Goal: Task Accomplishment & Management: Use online tool/utility

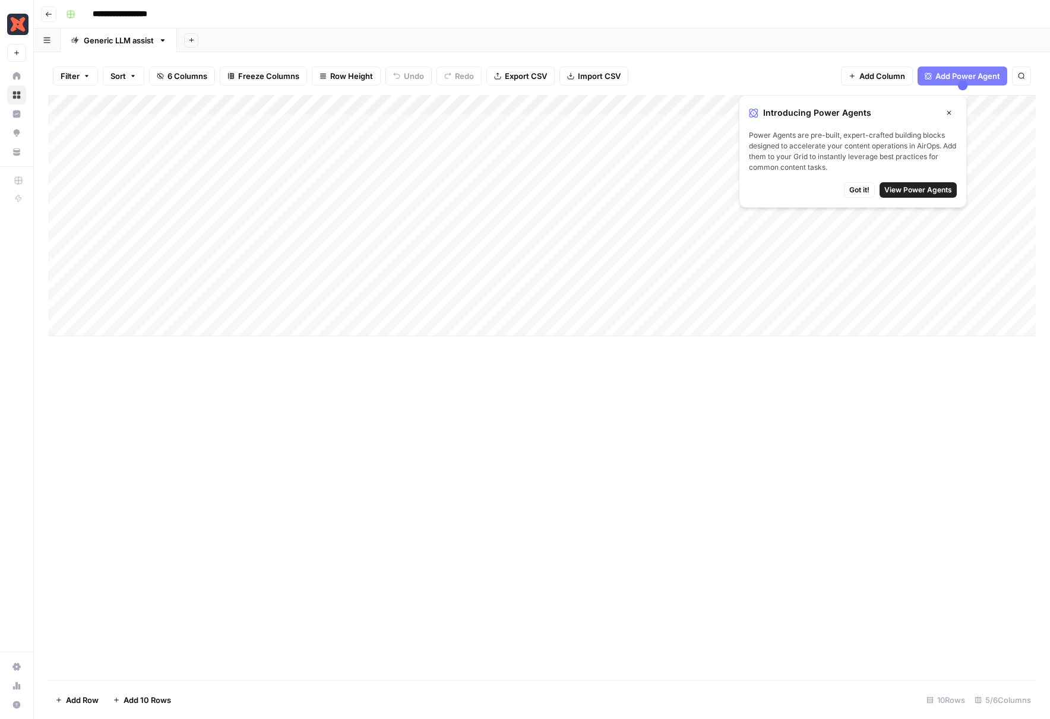
drag, startPoint x: 946, startPoint y: 113, endPoint x: 932, endPoint y: 112, distance: 13.7
click at [872, 113] on icon "button" at bounding box center [948, 112] width 7 height 7
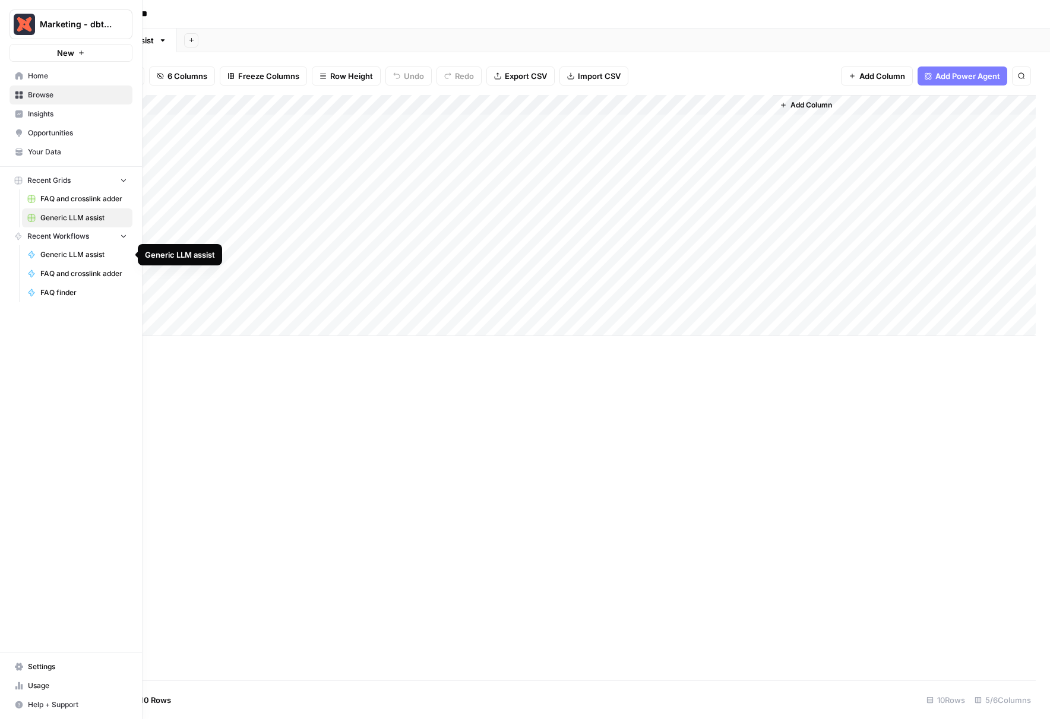
click at [77, 255] on span "Generic LLM assist" at bounding box center [83, 254] width 87 height 11
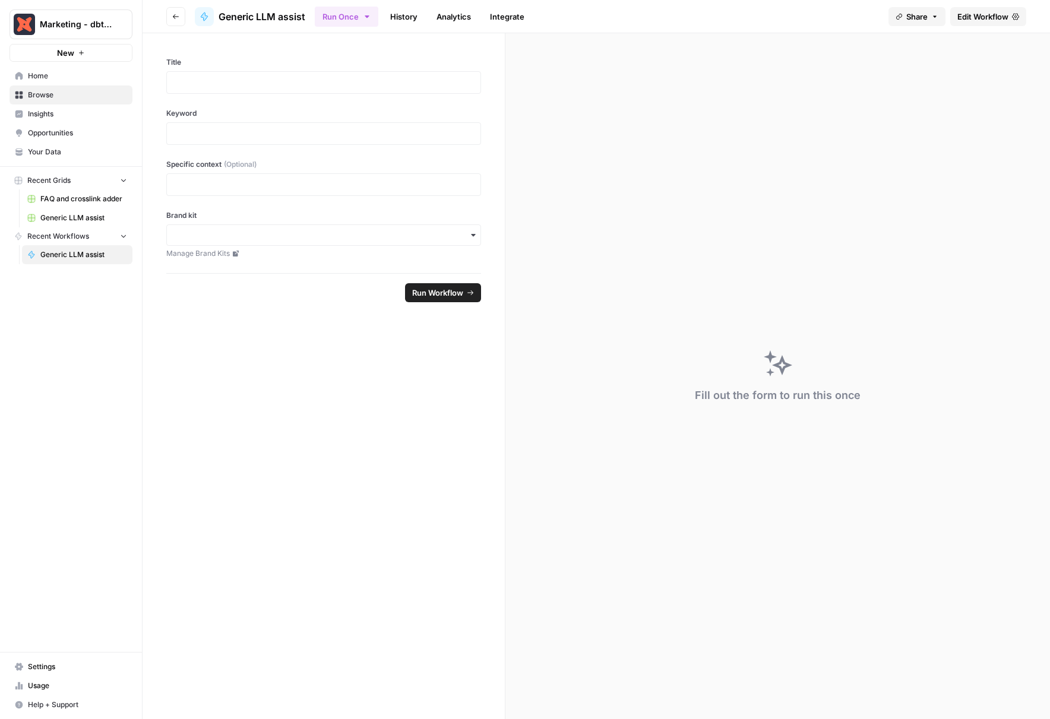
drag, startPoint x: 409, startPoint y: 19, endPoint x: 417, endPoint y: 18, distance: 8.4
click at [410, 18] on link "History" at bounding box center [404, 16] width 42 height 19
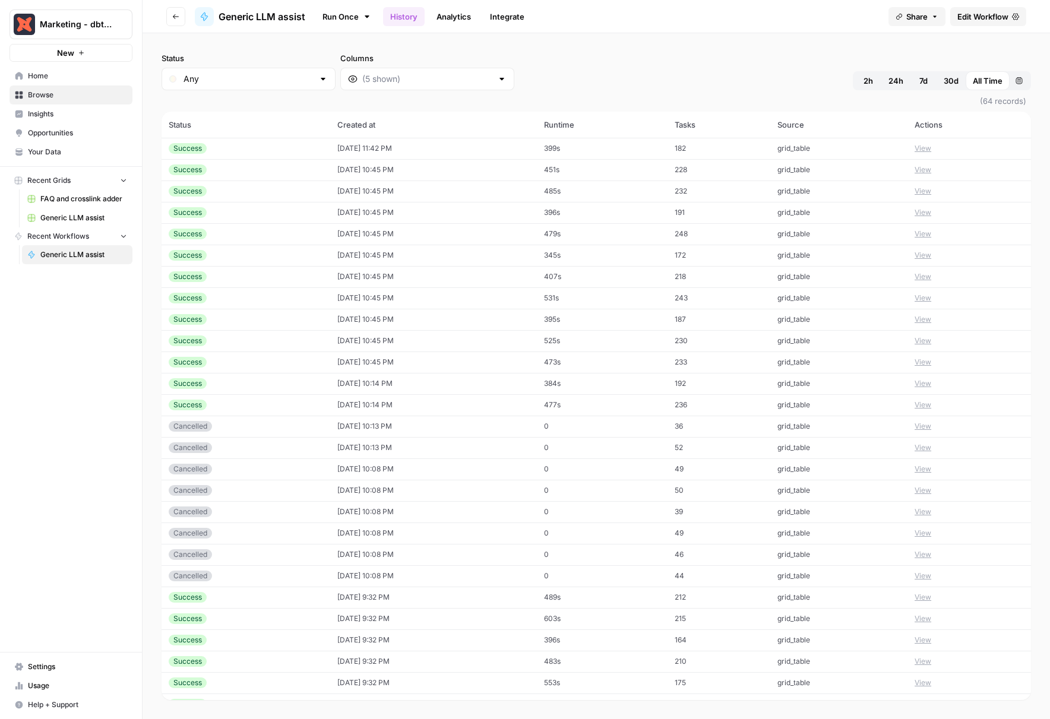
click at [459, 16] on link "Analytics" at bounding box center [453, 16] width 49 height 19
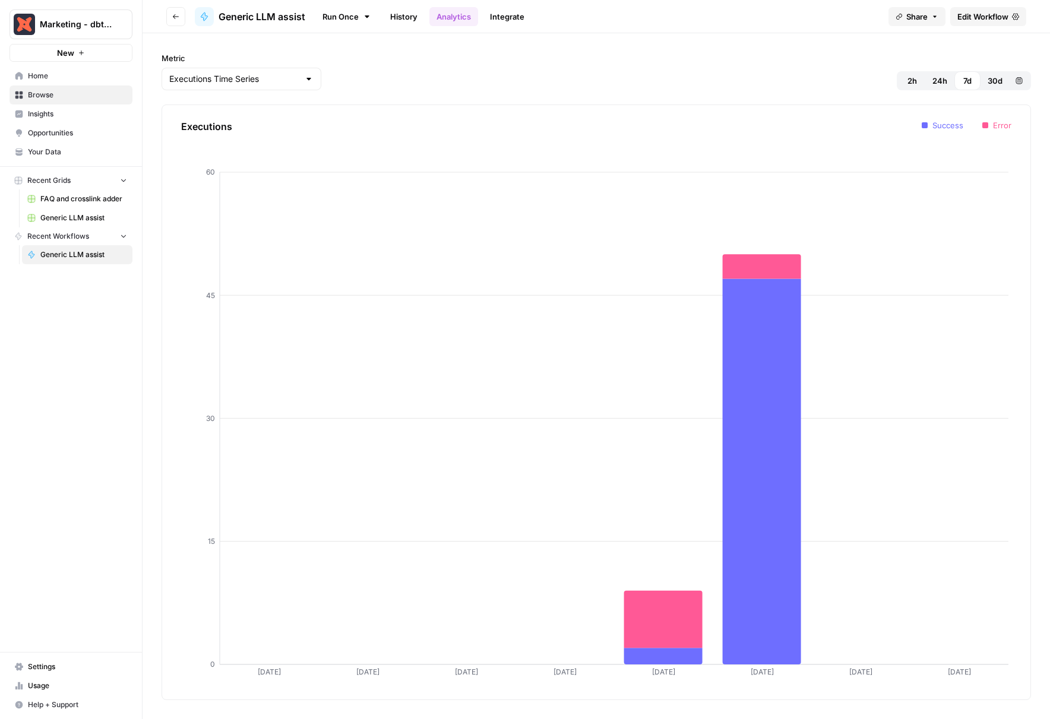
click at [67, 214] on span "Generic LLM assist" at bounding box center [83, 218] width 87 height 11
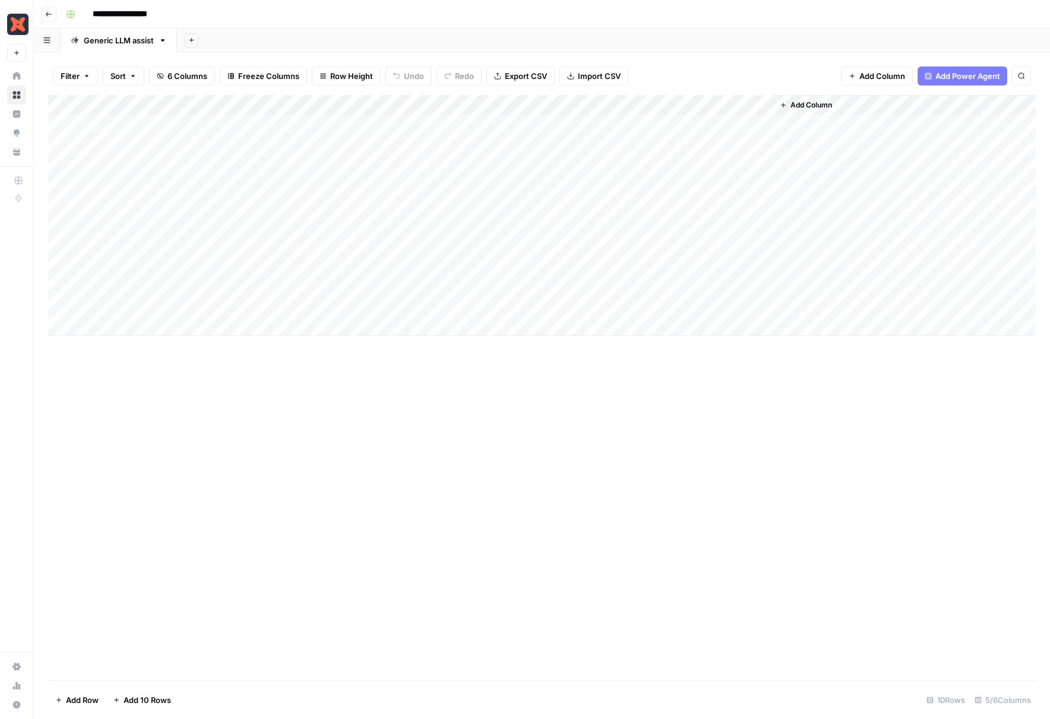
click at [164, 39] on icon "button" at bounding box center [163, 40] width 4 height 2
click at [388, 34] on div "Add Sheet" at bounding box center [613, 40] width 873 height 24
click at [474, 106] on div "Add Column" at bounding box center [541, 215] width 987 height 241
click at [485, 204] on span "Configure Inputs" at bounding box center [507, 205] width 104 height 12
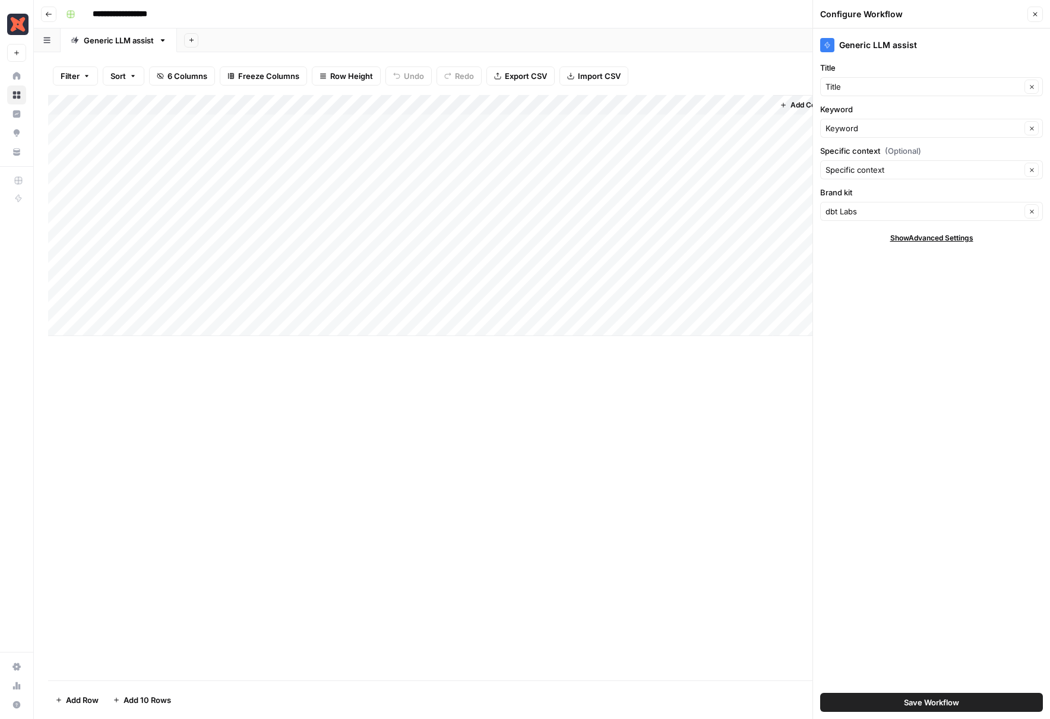
click at [872, 13] on icon "button" at bounding box center [1034, 14] width 7 height 7
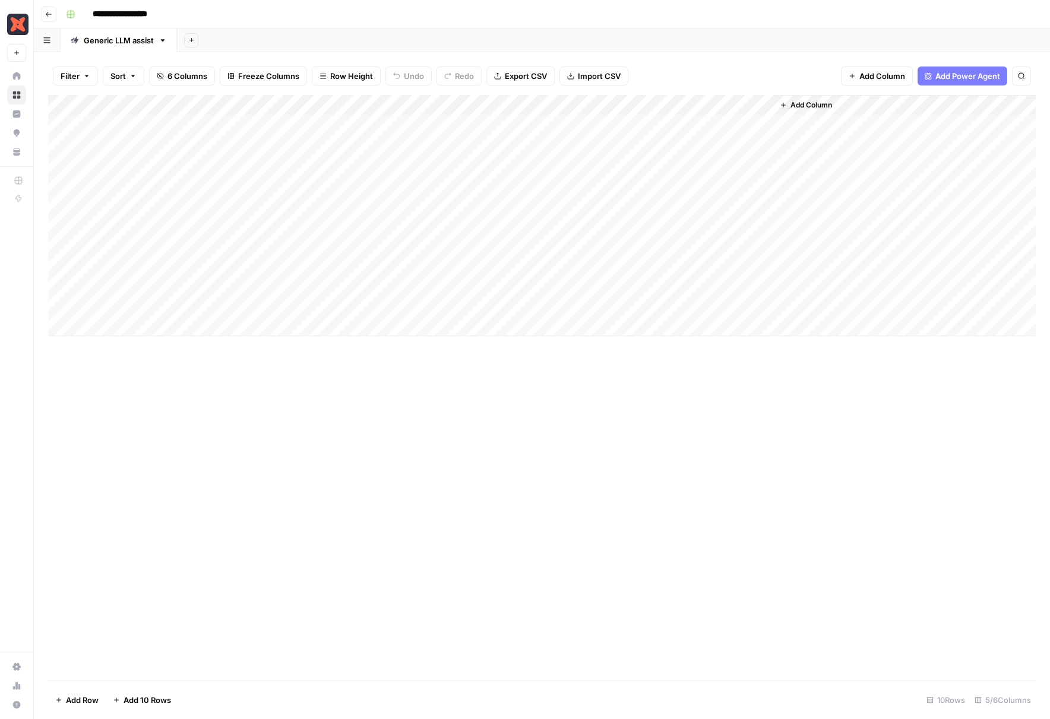
click at [531, 103] on div "Add Column" at bounding box center [541, 215] width 987 height 241
click at [455, 223] on span "Edit Workflow" at bounding box center [507, 221] width 104 height 12
click at [649, 427] on div "Add Column" at bounding box center [541, 387] width 987 height 585
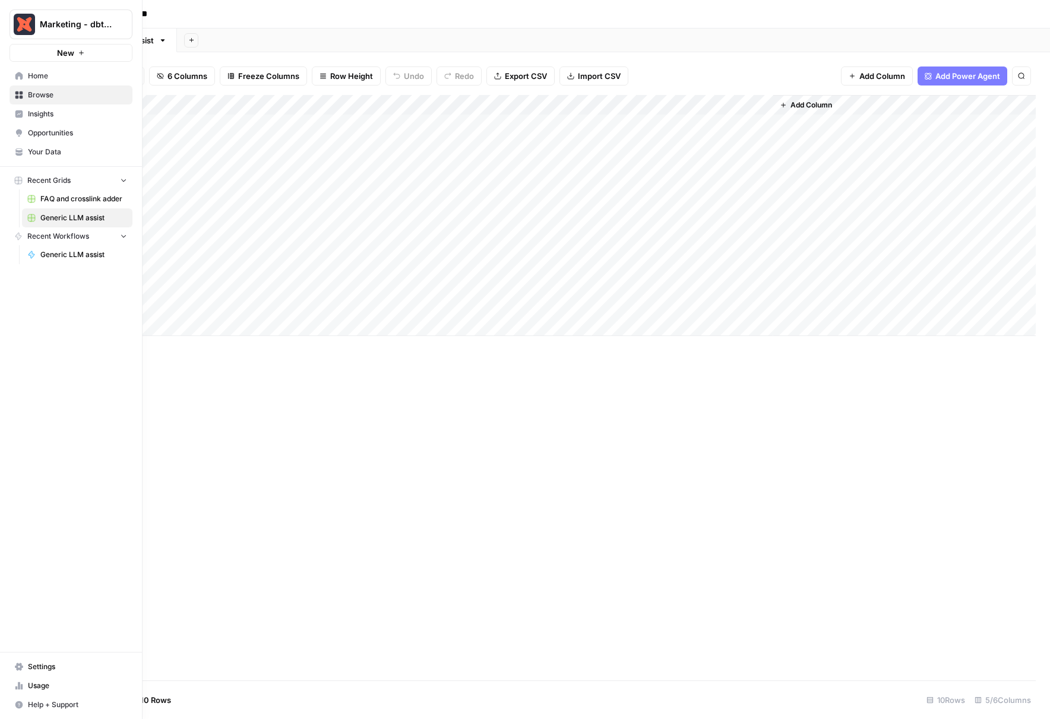
click at [23, 93] on link "Browse" at bounding box center [70, 94] width 123 height 19
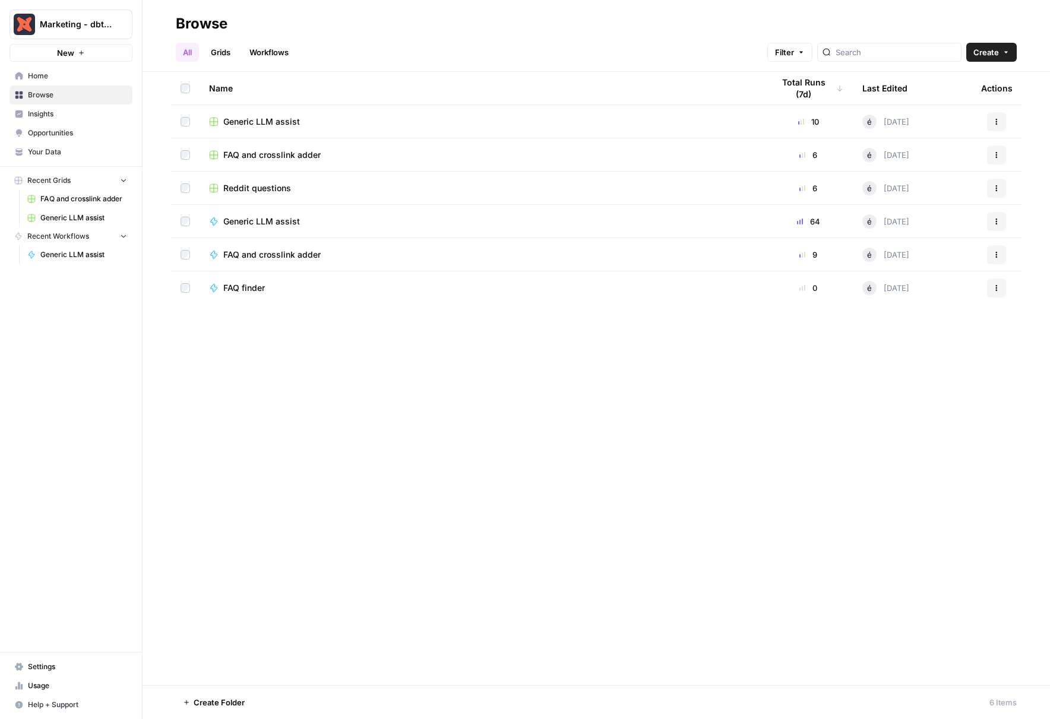
click at [25, 77] on link "Home" at bounding box center [70, 75] width 123 height 19
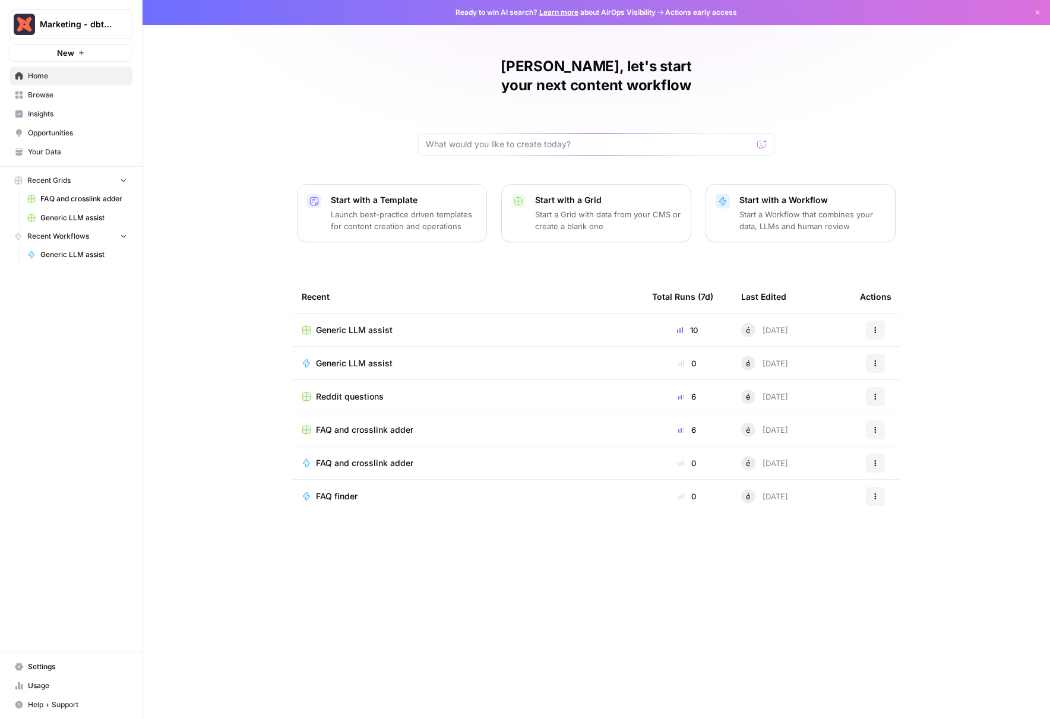
click at [65, 199] on span "FAQ and crosslink adder" at bounding box center [83, 199] width 87 height 11
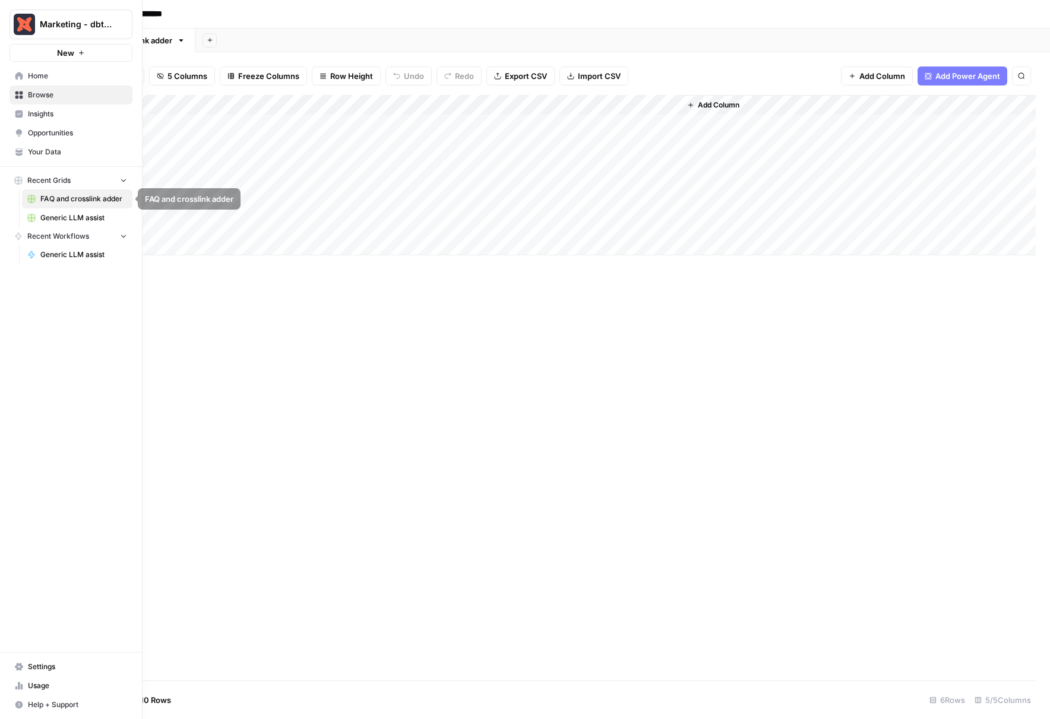
click at [77, 218] on span "Generic LLM assist" at bounding box center [83, 218] width 87 height 11
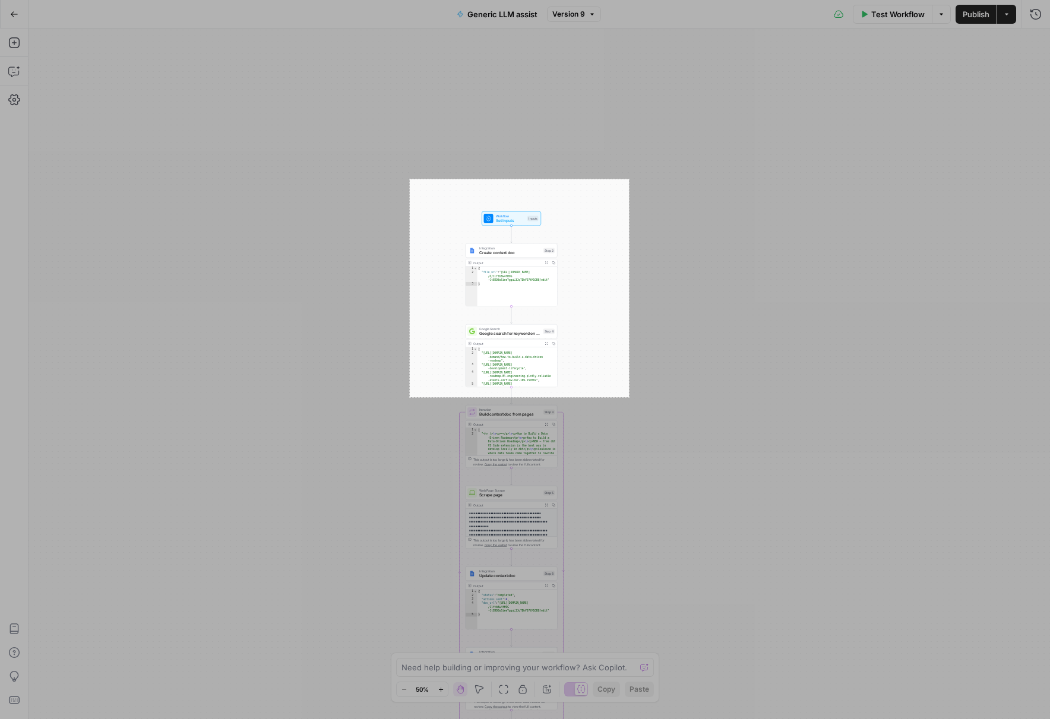
drag, startPoint x: 410, startPoint y: 179, endPoint x: 627, endPoint y: 398, distance: 308.1
click at [628, 398] on div "369 X 367" at bounding box center [525, 359] width 1050 height 719
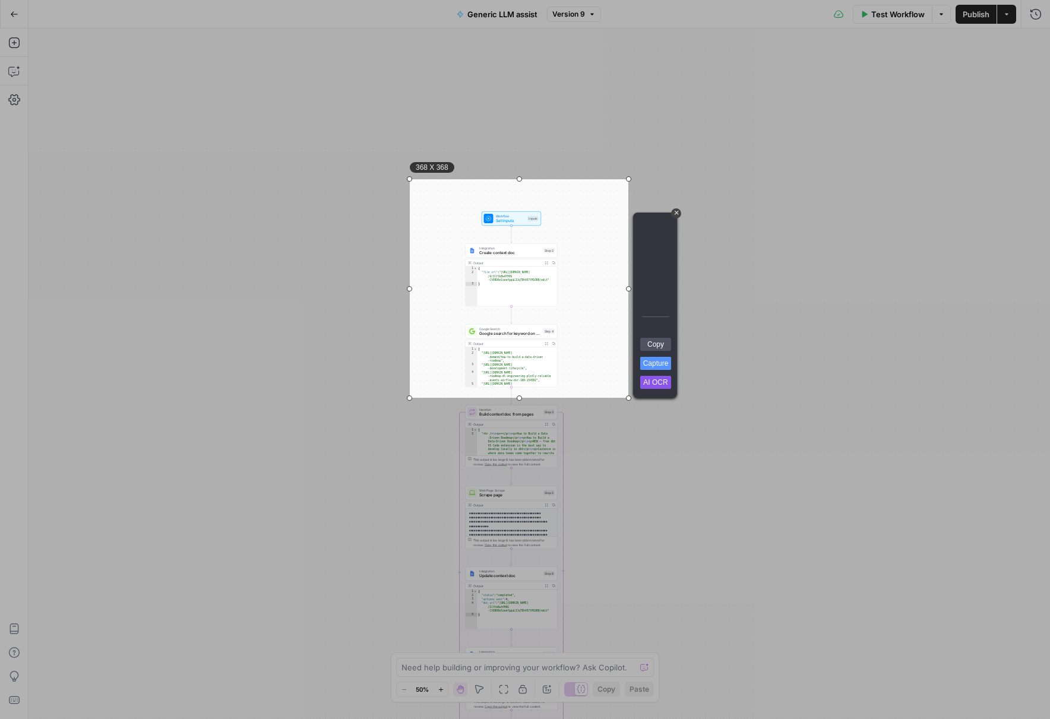
click at [678, 216] on div "+" at bounding box center [676, 213] width 10 height 10
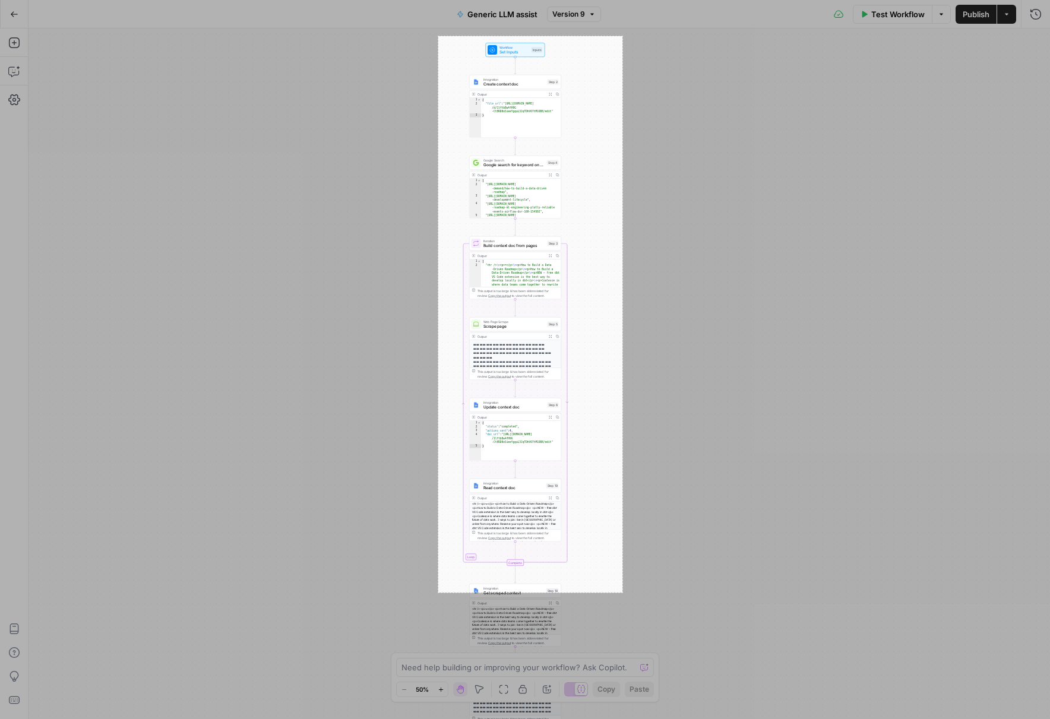
drag, startPoint x: 439, startPoint y: 38, endPoint x: 621, endPoint y: 593, distance: 584.2
click at [622, 593] on div "310 X 937" at bounding box center [525, 359] width 1050 height 719
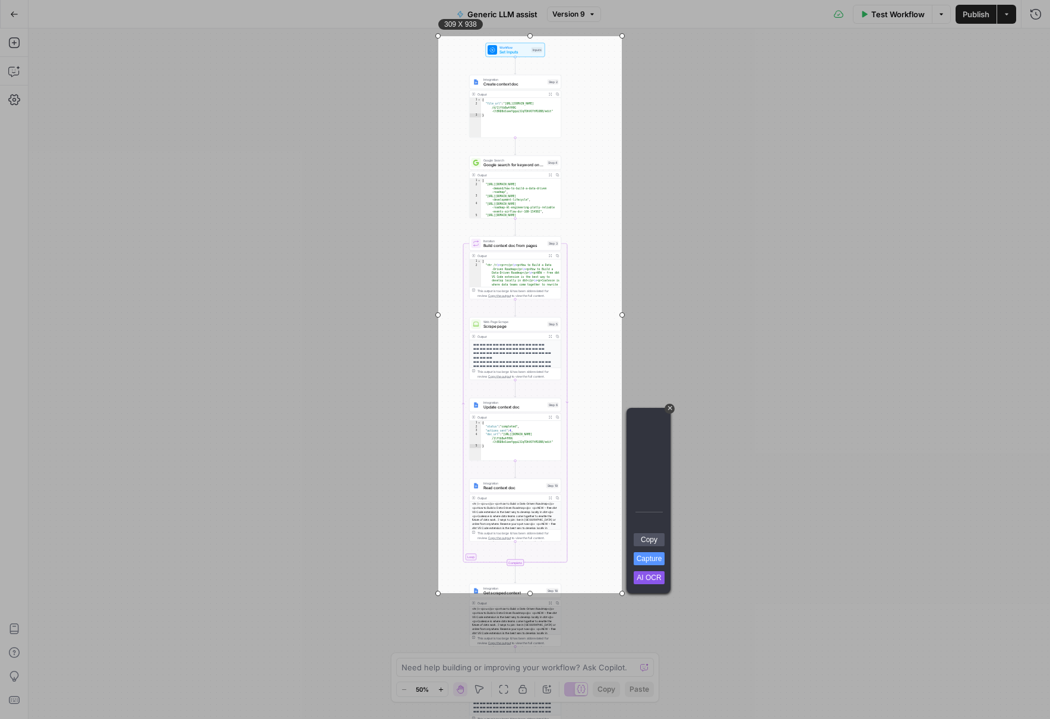
click at [660, 534] on link "Copy" at bounding box center [648, 539] width 31 height 13
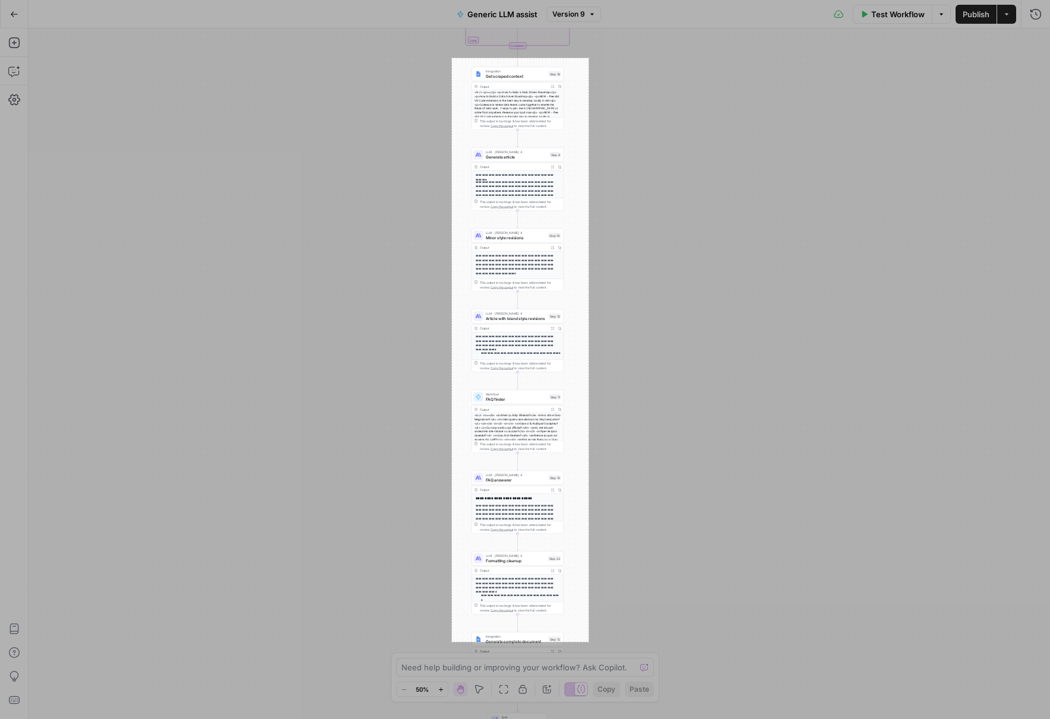
drag, startPoint x: 452, startPoint y: 58, endPoint x: 588, endPoint y: 641, distance: 598.6
click at [588, 641] on div "230 X 983" at bounding box center [525, 359] width 1050 height 719
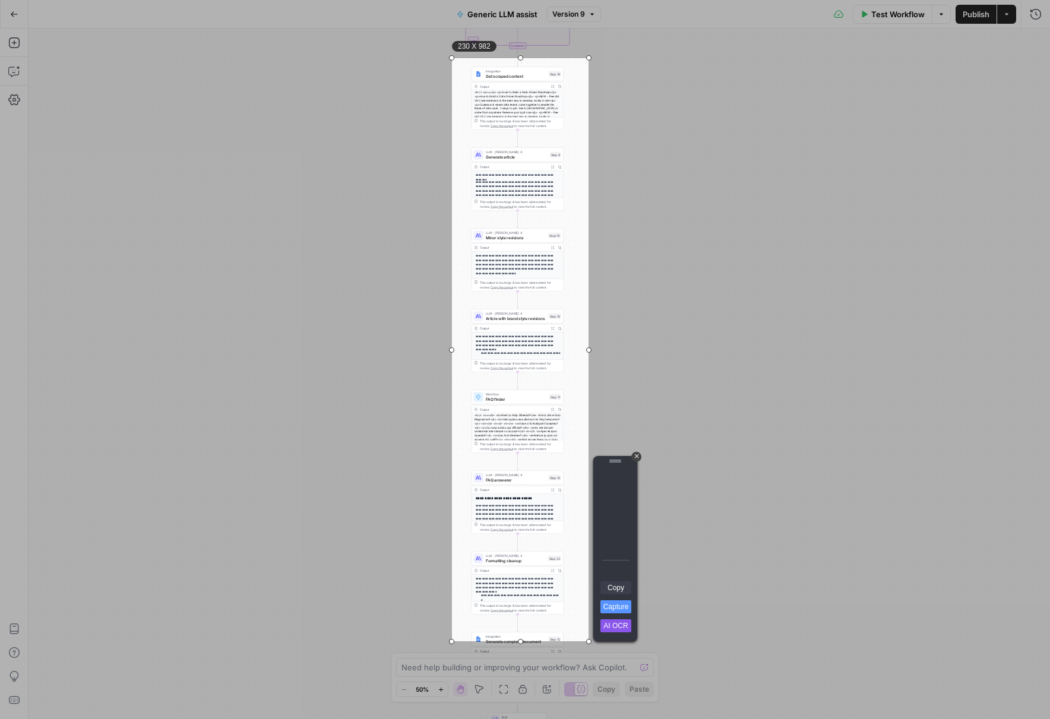
click at [618, 589] on link "Copy" at bounding box center [615, 587] width 31 height 13
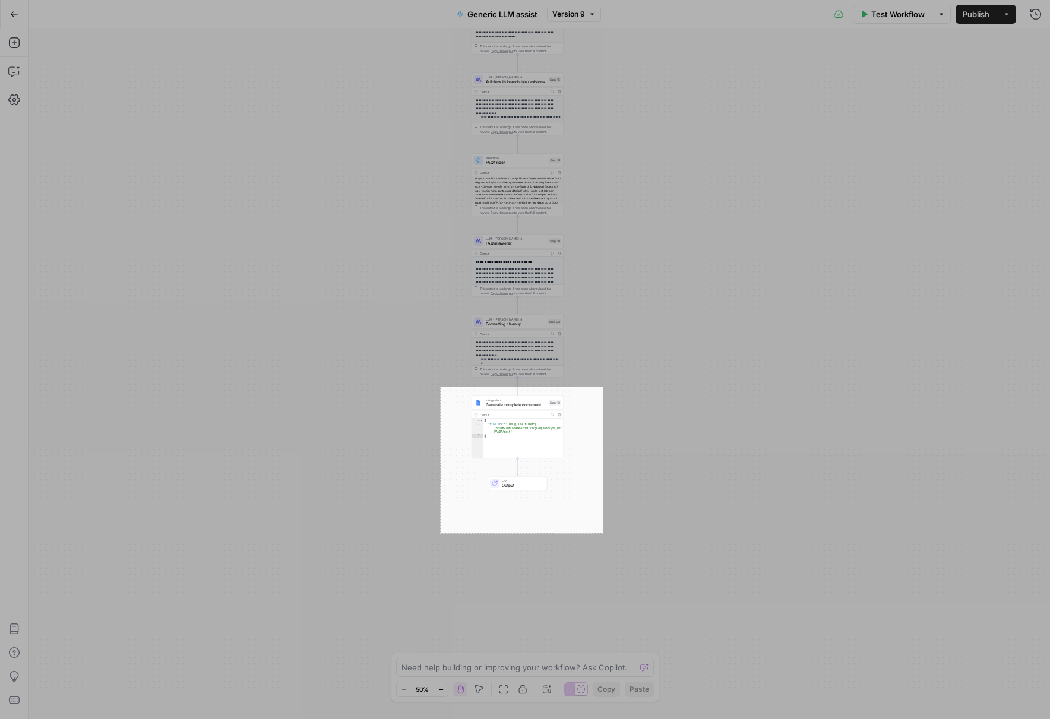
drag, startPoint x: 440, startPoint y: 387, endPoint x: 601, endPoint y: 533, distance: 217.3
click at [603, 533] on div "273 X 246" at bounding box center [525, 359] width 1050 height 719
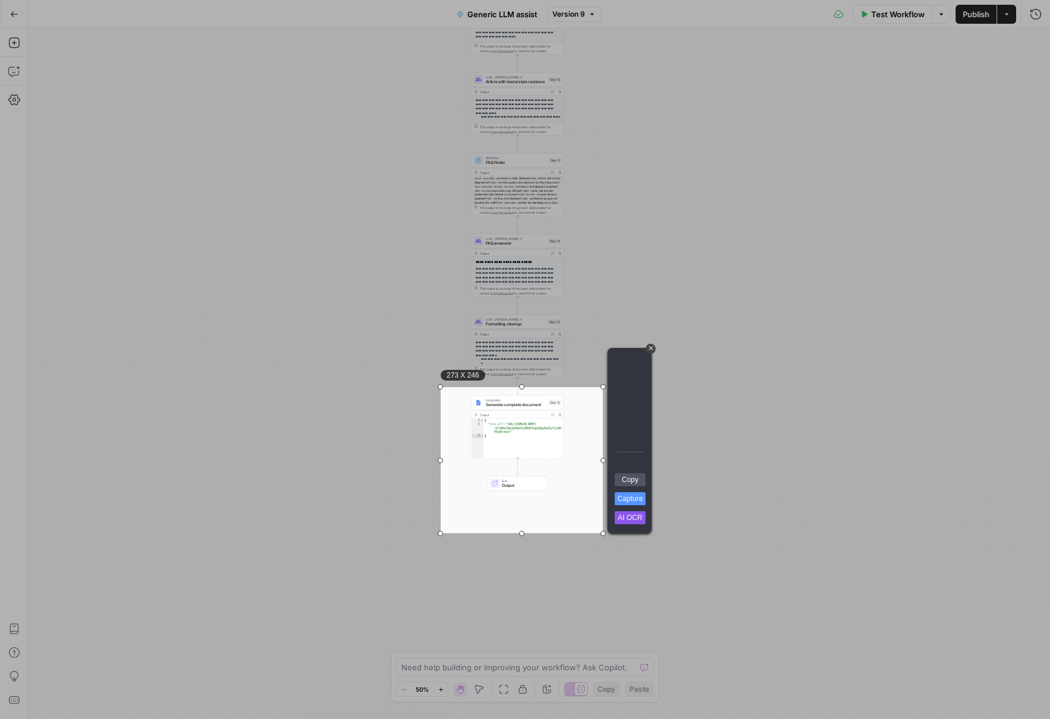
drag, startPoint x: 641, startPoint y: 483, endPoint x: 589, endPoint y: 481, distance: 51.7
click at [639, 483] on link "Copy" at bounding box center [629, 479] width 31 height 13
